Goal: Task Accomplishment & Management: Use online tool/utility

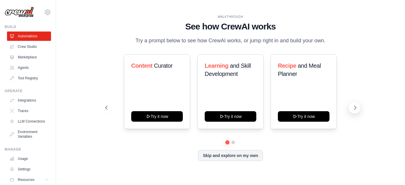
click at [353, 108] on icon at bounding box center [355, 108] width 6 height 6
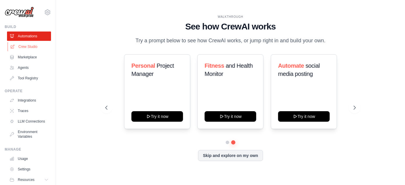
click at [13, 44] on icon at bounding box center [12, 46] width 5 height 5
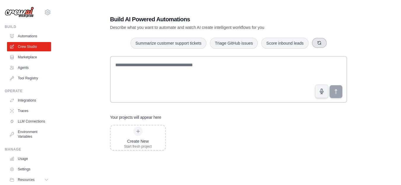
click at [319, 44] on icon "button" at bounding box center [318, 42] width 3 height 3
click at [324, 43] on button "button" at bounding box center [327, 43] width 15 height 10
click at [328, 44] on icon "button" at bounding box center [330, 43] width 5 height 5
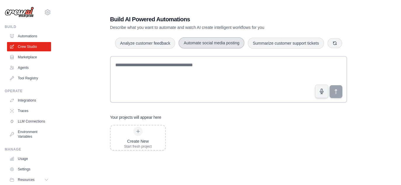
click at [229, 46] on button "Automate social media posting" at bounding box center [211, 42] width 66 height 11
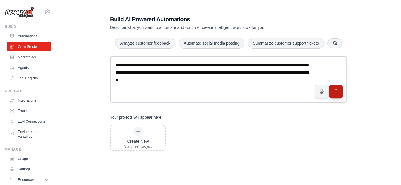
click at [334, 94] on icon "submit" at bounding box center [336, 92] width 6 height 6
click at [339, 44] on button "button" at bounding box center [334, 43] width 15 height 10
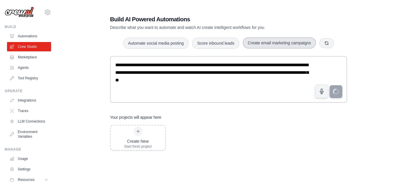
drag, startPoint x: 285, startPoint y: 40, endPoint x: 282, endPoint y: 39, distance: 3.2
click at [283, 40] on button "Create email marketing campaigns" at bounding box center [279, 42] width 73 height 11
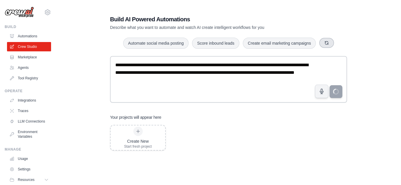
click at [328, 44] on button "button" at bounding box center [326, 43] width 15 height 10
click at [325, 44] on button "button" at bounding box center [320, 43] width 15 height 10
click at [26, 55] on link "Marketplace" at bounding box center [30, 56] width 44 height 9
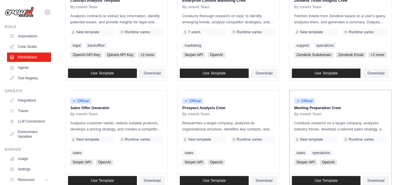
scroll to position [68, 0]
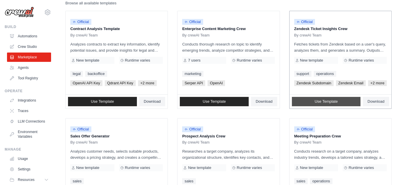
click at [332, 99] on span "Use Template" at bounding box center [325, 101] width 23 height 5
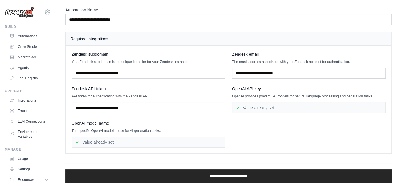
scroll to position [34, 0]
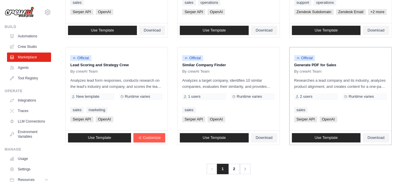
scroll to position [354, 0]
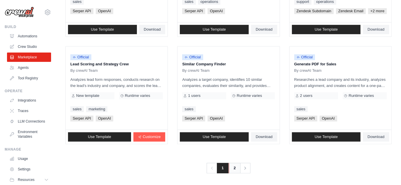
click at [235, 168] on link "2" at bounding box center [235, 168] width 12 height 10
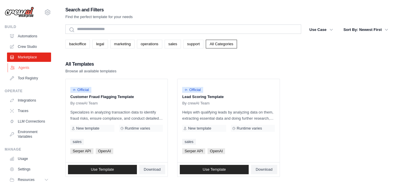
click at [20, 67] on link "Agents" at bounding box center [30, 67] width 44 height 9
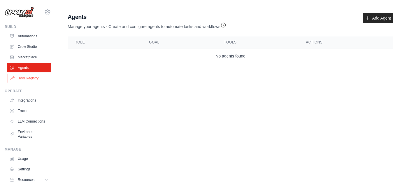
click at [27, 75] on link "Tool Registry" at bounding box center [30, 77] width 44 height 9
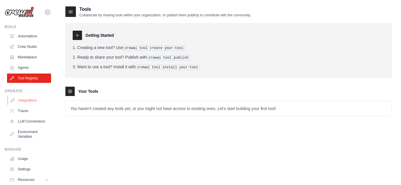
click at [30, 98] on link "Integrations" at bounding box center [30, 100] width 44 height 9
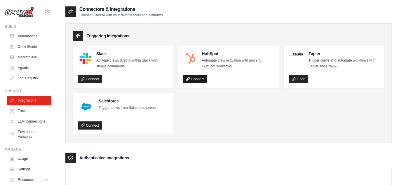
click at [201, 80] on link "Connect" at bounding box center [195, 79] width 24 height 8
click at [22, 107] on link "Traces" at bounding box center [30, 110] width 44 height 9
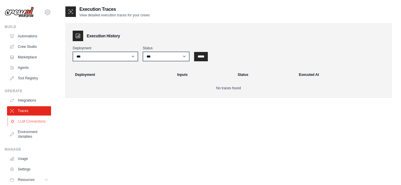
click at [27, 124] on link "LLM Connections" at bounding box center [30, 121] width 44 height 9
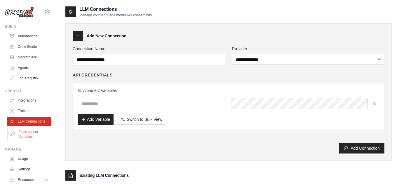
click at [27, 137] on link "Environment Variables" at bounding box center [30, 134] width 44 height 14
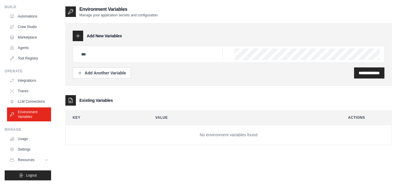
scroll to position [12, 0]
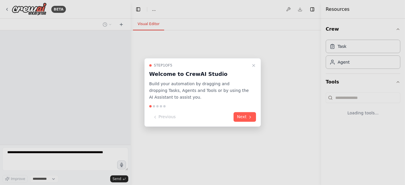
select select "****"
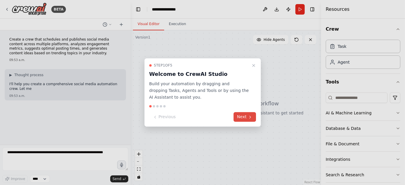
click at [254, 120] on button "Next" at bounding box center [244, 117] width 22 height 10
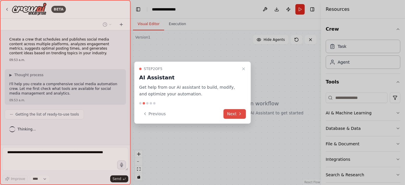
click at [239, 112] on icon at bounding box center [240, 113] width 5 height 5
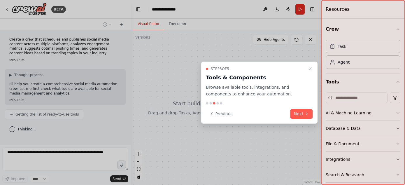
scroll to position [8, 0]
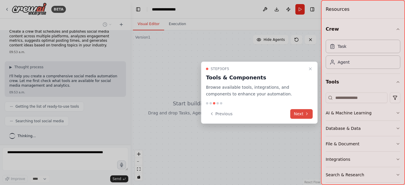
click at [302, 115] on button "Next" at bounding box center [301, 114] width 22 height 10
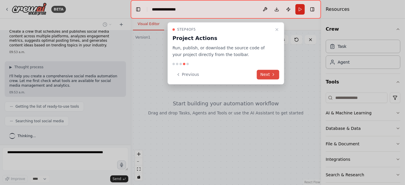
scroll to position [22, 0]
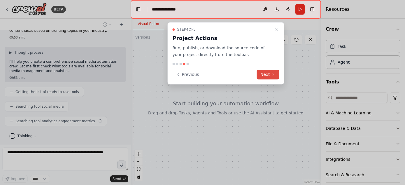
click at [269, 70] on button "Next" at bounding box center [268, 75] width 22 height 10
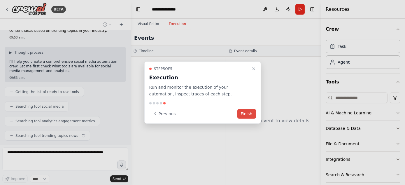
scroll to position [37, 0]
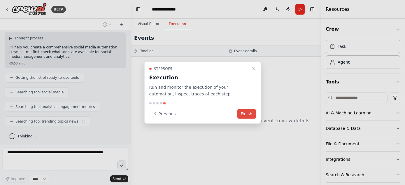
click at [251, 115] on button "Finish" at bounding box center [246, 114] width 19 height 10
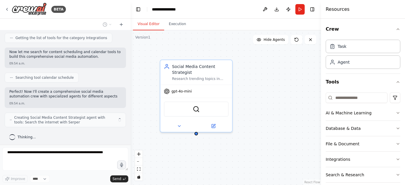
scroll to position [168, 0]
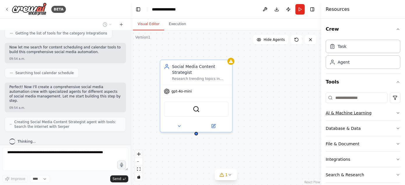
click at [394, 110] on button "AI & Machine Learning" at bounding box center [363, 112] width 75 height 15
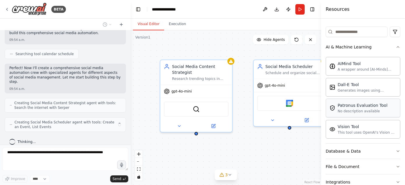
scroll to position [68, 0]
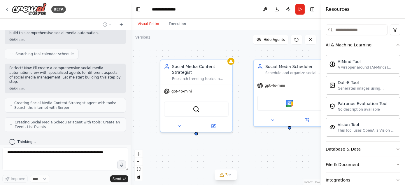
click at [396, 44] on icon "button" at bounding box center [398, 45] width 5 height 5
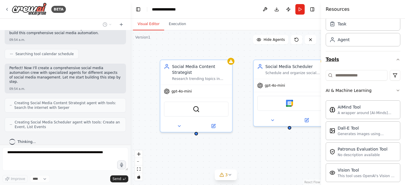
scroll to position [22, 0]
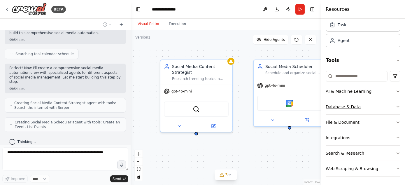
click at [396, 105] on icon "button" at bounding box center [398, 106] width 5 height 5
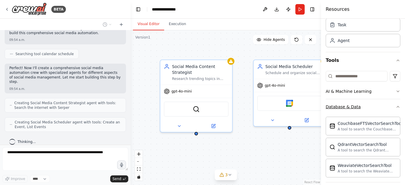
scroll to position [207, 0]
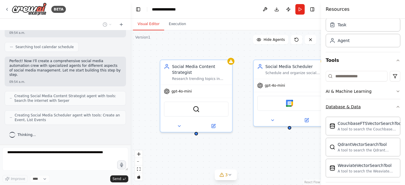
click at [396, 105] on icon "button" at bounding box center [398, 106] width 5 height 5
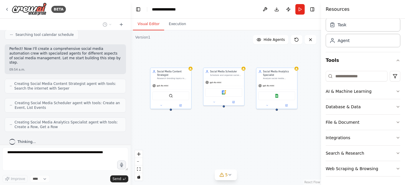
drag, startPoint x: 290, startPoint y: 154, endPoint x: 237, endPoint y: 124, distance: 61.4
click at [237, 124] on div "Social Media Content Strategist Research trending topics in {industry} and gene…" at bounding box center [226, 107] width 190 height 154
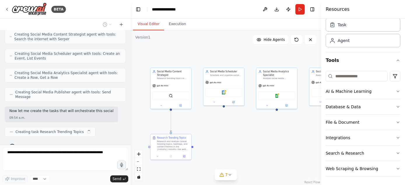
scroll to position [260, 0]
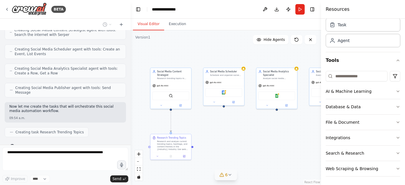
click at [233, 174] on button "6" at bounding box center [226, 174] width 22 height 11
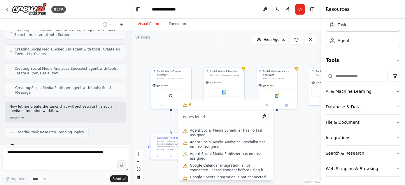
click at [304, 155] on div ".deletable-edge-delete-btn { width: 20px; height: 20px; border: 0px solid #ffff…" at bounding box center [226, 107] width 190 height 154
click at [266, 106] on icon at bounding box center [266, 104] width 5 height 5
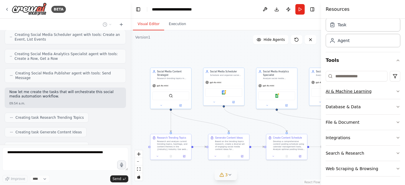
scroll to position [368, 0]
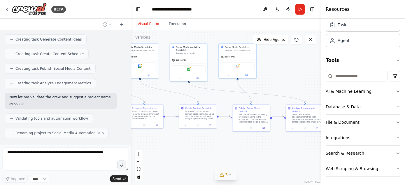
drag, startPoint x: 269, startPoint y: 173, endPoint x: 165, endPoint y: 140, distance: 109.6
click at [157, 143] on div ".deletable-edge-delete-btn { width: 20px; height: 20px; border: 0px solid #ffff…" at bounding box center [226, 107] width 190 height 154
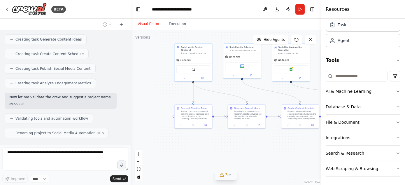
drag, startPoint x: 199, startPoint y: 147, endPoint x: 332, endPoint y: 147, distance: 132.6
click at [332, 147] on div "BETA Create a crew that schedules and publishes social media content across mul…" at bounding box center [202, 92] width 405 height 185
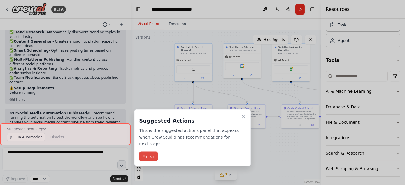
click at [150, 152] on button "Finish" at bounding box center [148, 157] width 19 height 10
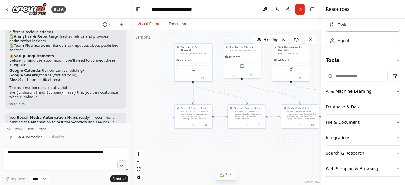
scroll to position [626, 0]
click at [19, 136] on span "Run Automation" at bounding box center [28, 137] width 28 height 5
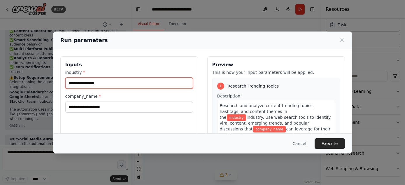
click at [142, 86] on input "industry *" at bounding box center [129, 83] width 128 height 11
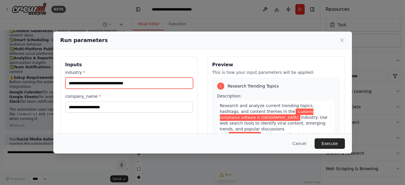
type input "**********"
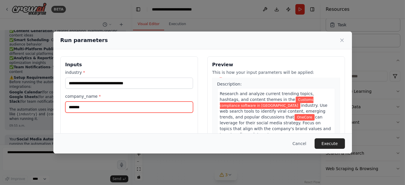
scroll to position [17, 0]
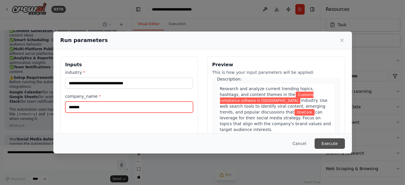
type input "*******"
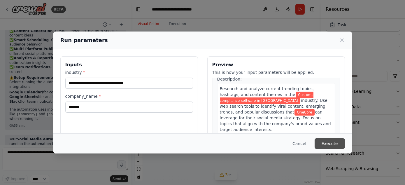
click at [337, 145] on button "Execute" at bounding box center [330, 143] width 30 height 10
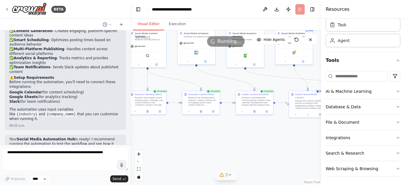
drag, startPoint x: 286, startPoint y: 142, endPoint x: 240, endPoint y: 128, distance: 47.8
click at [240, 128] on div ".deletable-edge-delete-btn { width: 20px; height: 20px; border: 0px solid #ffff…" at bounding box center [226, 107] width 190 height 154
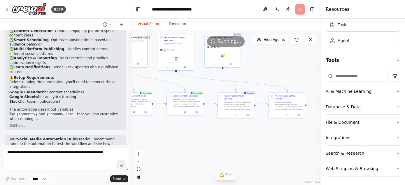
drag, startPoint x: 247, startPoint y: 127, endPoint x: 210, endPoint y: 131, distance: 37.7
click at [210, 131] on div ".deletable-edge-delete-btn { width: 20px; height: 20px; border: 0px solid #ffff…" at bounding box center [226, 107] width 190 height 154
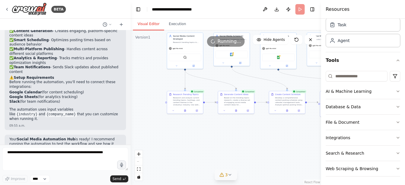
drag, startPoint x: 204, startPoint y: 137, endPoint x: 302, endPoint y: 135, distance: 98.3
click at [302, 135] on div ".deletable-edge-delete-btn { width: 20px; height: 20px; border: 0px solid #ffff…" at bounding box center [226, 107] width 190 height 154
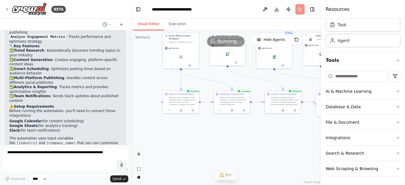
scroll to position [604, 0]
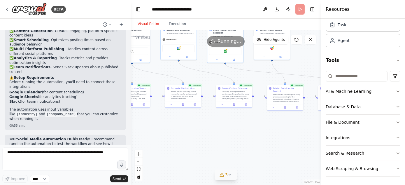
drag, startPoint x: 274, startPoint y: 135, endPoint x: 225, endPoint y: 129, distance: 49.0
click at [225, 129] on div ".deletable-edge-delete-btn { width: 20px; height: 20px; border: 0px solid #ffff…" at bounding box center [226, 107] width 190 height 154
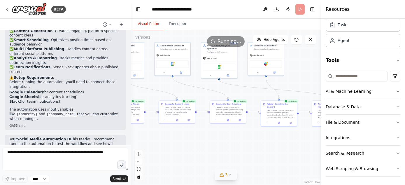
drag, startPoint x: 234, startPoint y: 127, endPoint x: 217, endPoint y: 142, distance: 23.3
click at [217, 142] on div ".deletable-edge-delete-btn { width: 20px; height: 20px; border: 0px solid #ffff…" at bounding box center [226, 107] width 190 height 154
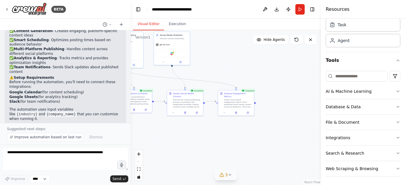
drag, startPoint x: 263, startPoint y: 145, endPoint x: 185, endPoint y: 134, distance: 78.3
click at [185, 134] on div ".deletable-edge-delete-btn { width: 20px; height: 20px; border: 0px solid #ffff…" at bounding box center [226, 107] width 190 height 154
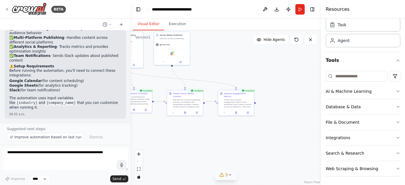
scroll to position [626, 0]
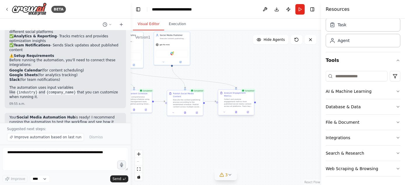
click at [241, 102] on div "Collect and analyze engagement metrics from published social media content acro…" at bounding box center [238, 102] width 28 height 9
click at [236, 111] on icon at bounding box center [235, 112] width 1 height 2
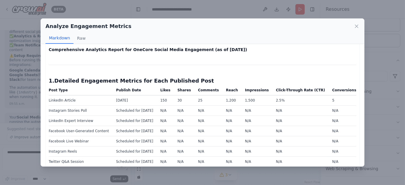
scroll to position [0, 0]
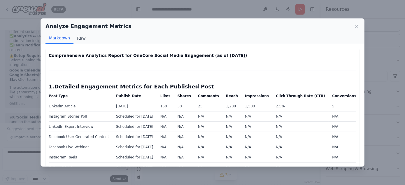
click at [83, 36] on button "Raw" at bounding box center [80, 38] width 15 height 11
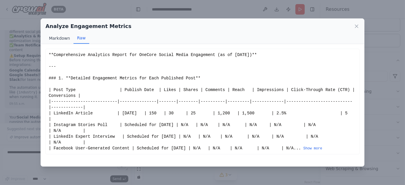
click at [62, 39] on button "Markdown" at bounding box center [59, 38] width 28 height 11
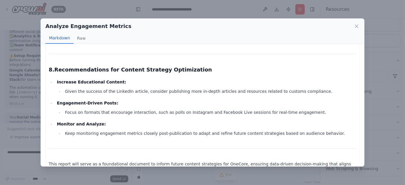
scroll to position [524, 0]
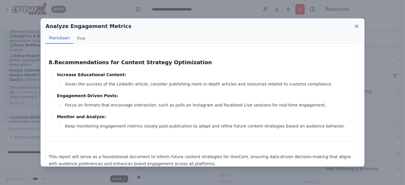
click at [359, 29] on icon at bounding box center [357, 26] width 6 height 6
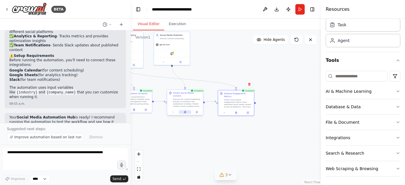
click at [186, 111] on icon at bounding box center [185, 112] width 2 height 2
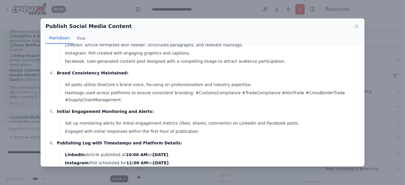
scroll to position [301, 0]
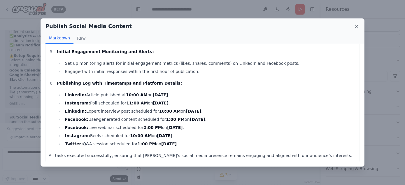
click at [358, 26] on icon at bounding box center [357, 26] width 6 height 6
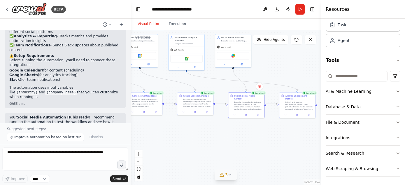
drag, startPoint x: 204, startPoint y: 133, endPoint x: 246, endPoint y: 133, distance: 42.6
click at [246, 133] on div ".deletable-edge-delete-btn { width: 20px; height: 20px; border: 0px solid #ffff…" at bounding box center [226, 107] width 190 height 154
click at [194, 112] on icon at bounding box center [195, 111] width 2 height 2
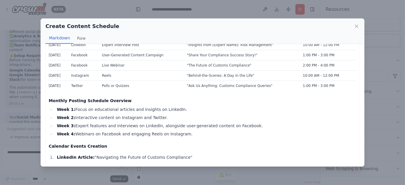
scroll to position [119, 0]
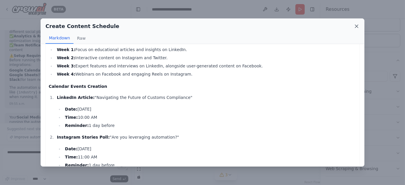
click at [356, 27] on icon at bounding box center [356, 26] width 3 height 3
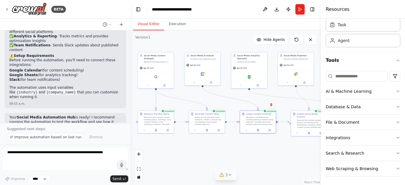
drag, startPoint x: 260, startPoint y: 125, endPoint x: 277, endPoint y: 150, distance: 30.6
click at [277, 150] on div ".deletable-edge-delete-btn { width: 20px; height: 20px; border: 0px solid #ffff…" at bounding box center [226, 107] width 190 height 154
click at [155, 132] on div at bounding box center [156, 130] width 36 height 6
click at [156, 130] on icon at bounding box center [155, 130] width 1 height 2
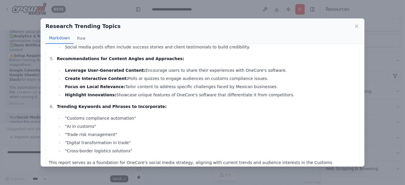
scroll to position [279, 0]
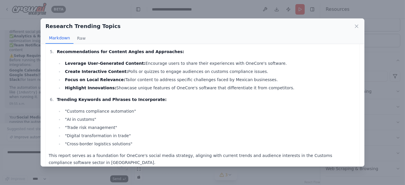
click at [354, 23] on div "Research Trending Topics" at bounding box center [202, 26] width 314 height 8
click at [356, 29] on div "Research Trending Topics" at bounding box center [202, 26] width 314 height 8
click at [355, 29] on icon at bounding box center [357, 26] width 6 height 6
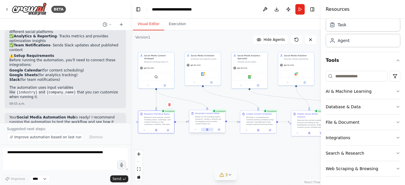
click at [207, 129] on icon at bounding box center [206, 130] width 1 height 2
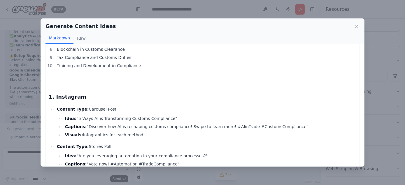
scroll to position [119, 0]
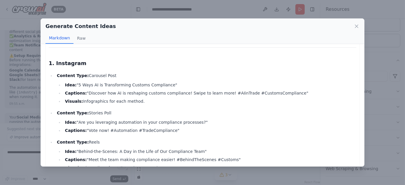
click at [358, 29] on div "Generate Content Ideas" at bounding box center [202, 26] width 314 height 8
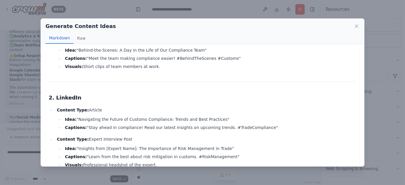
scroll to position [221, 0]
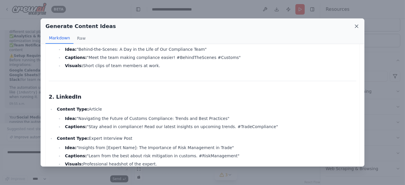
click at [356, 24] on icon at bounding box center [357, 26] width 6 height 6
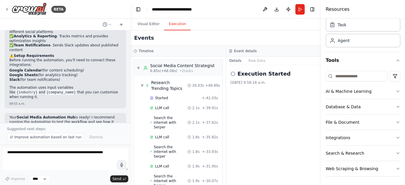
click at [177, 25] on button "Execution" at bounding box center [177, 24] width 27 height 12
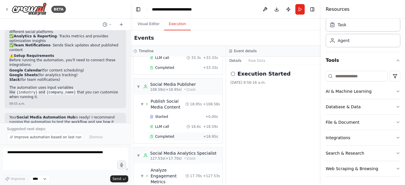
scroll to position [316, 0]
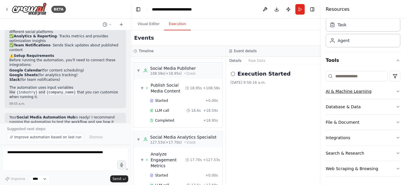
click at [396, 90] on icon "button" at bounding box center [398, 91] width 5 height 5
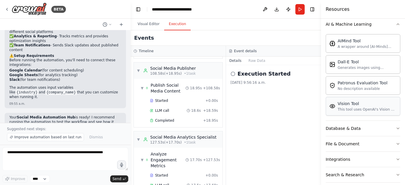
scroll to position [89, 0]
click at [7, 7] on icon at bounding box center [7, 9] width 5 height 5
